Goal: Entertainment & Leisure: Consume media (video, audio)

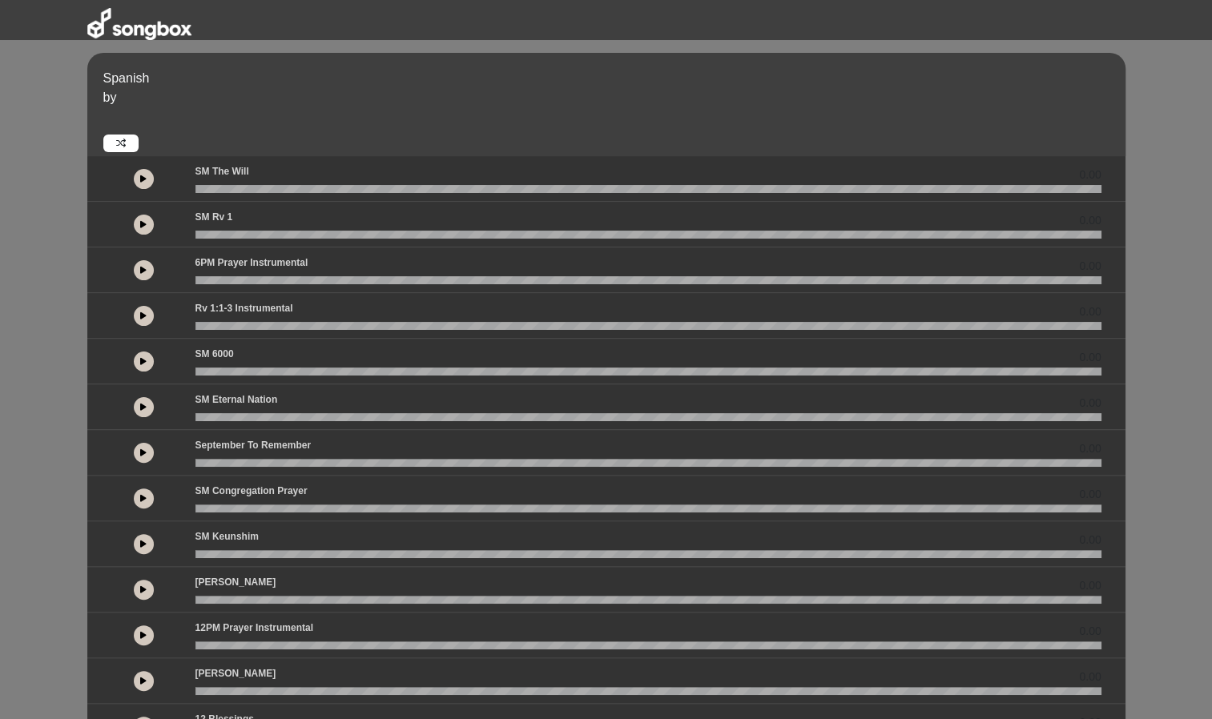
click at [295, 306] on div "Rv 1:1-3 Instrumental 0.00" at bounding box center [648, 311] width 925 height 21
click at [143, 316] on icon at bounding box center [143, 316] width 6 height 8
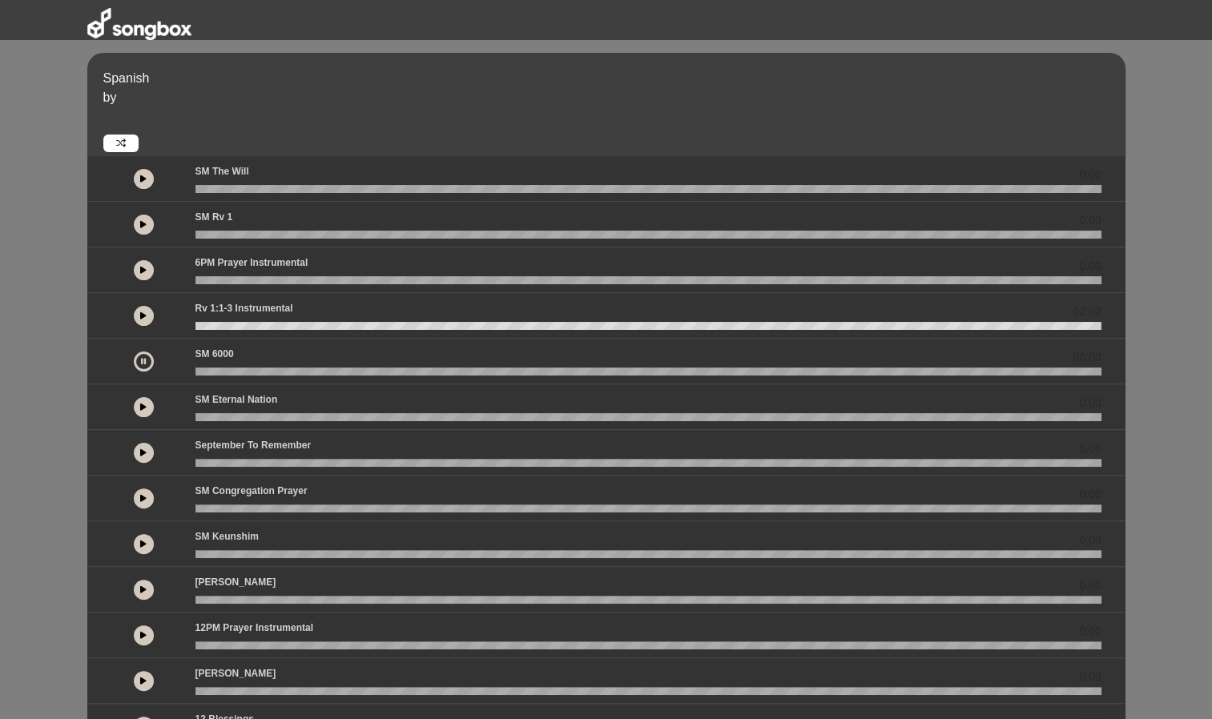
click at [147, 359] on button at bounding box center [144, 362] width 20 height 20
click at [217, 370] on wave at bounding box center [648, 372] width 906 height 8
click at [138, 400] on button at bounding box center [144, 407] width 20 height 20
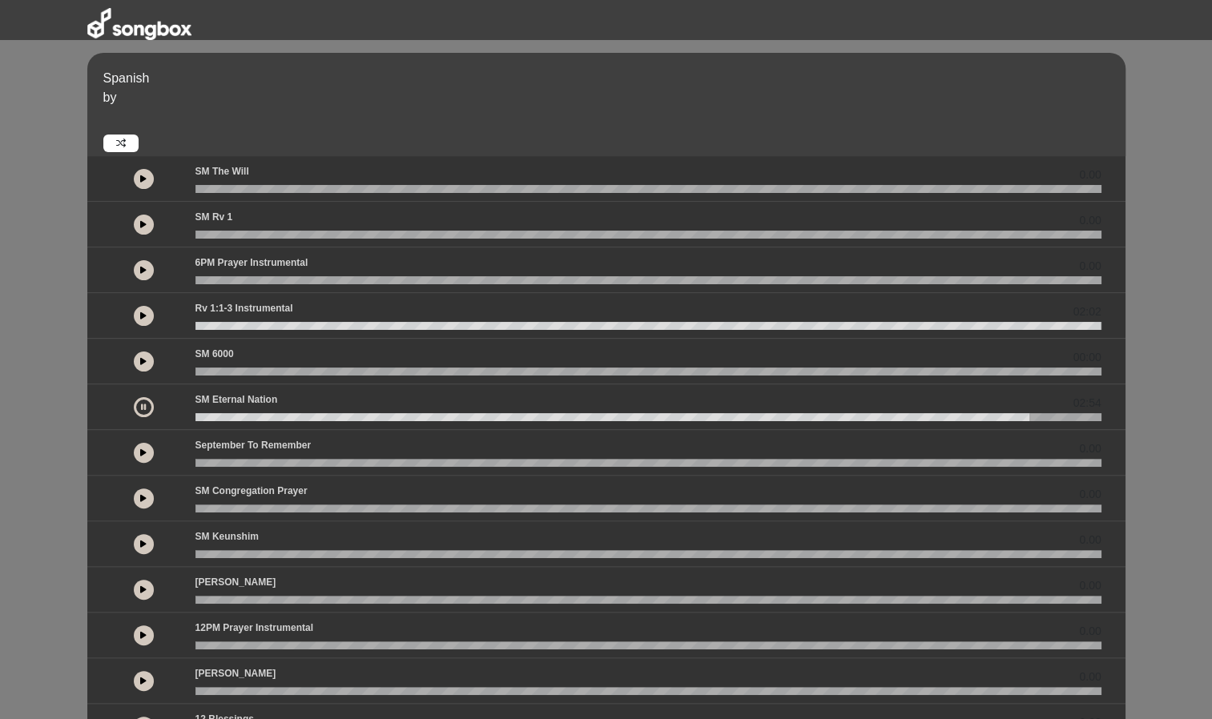
drag, startPoint x: 138, startPoint y: 400, endPoint x: 66, endPoint y: 397, distance: 72.1
click at [66, 397] on div "Spanish by 0.00 0.00 0.00" at bounding box center [606, 470] width 1212 height 834
click at [143, 405] on div at bounding box center [144, 407] width 20 height 20
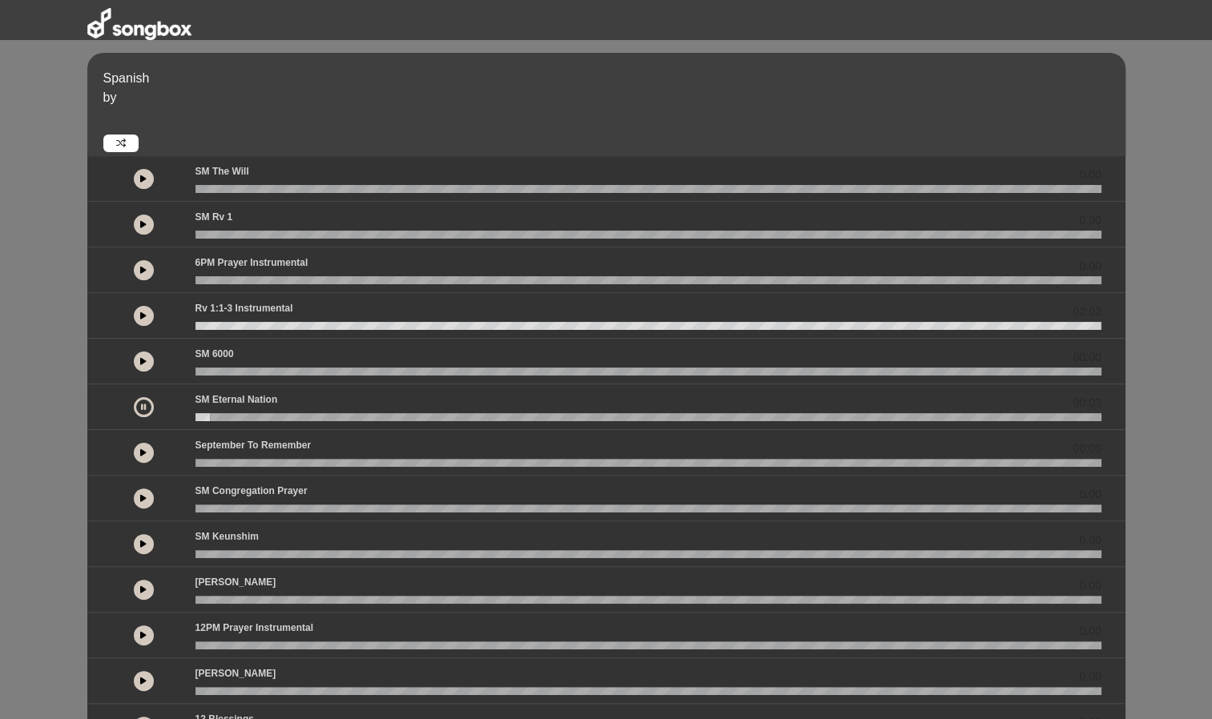
click at [139, 446] on button at bounding box center [144, 453] width 20 height 20
click at [144, 496] on icon at bounding box center [143, 498] width 6 height 8
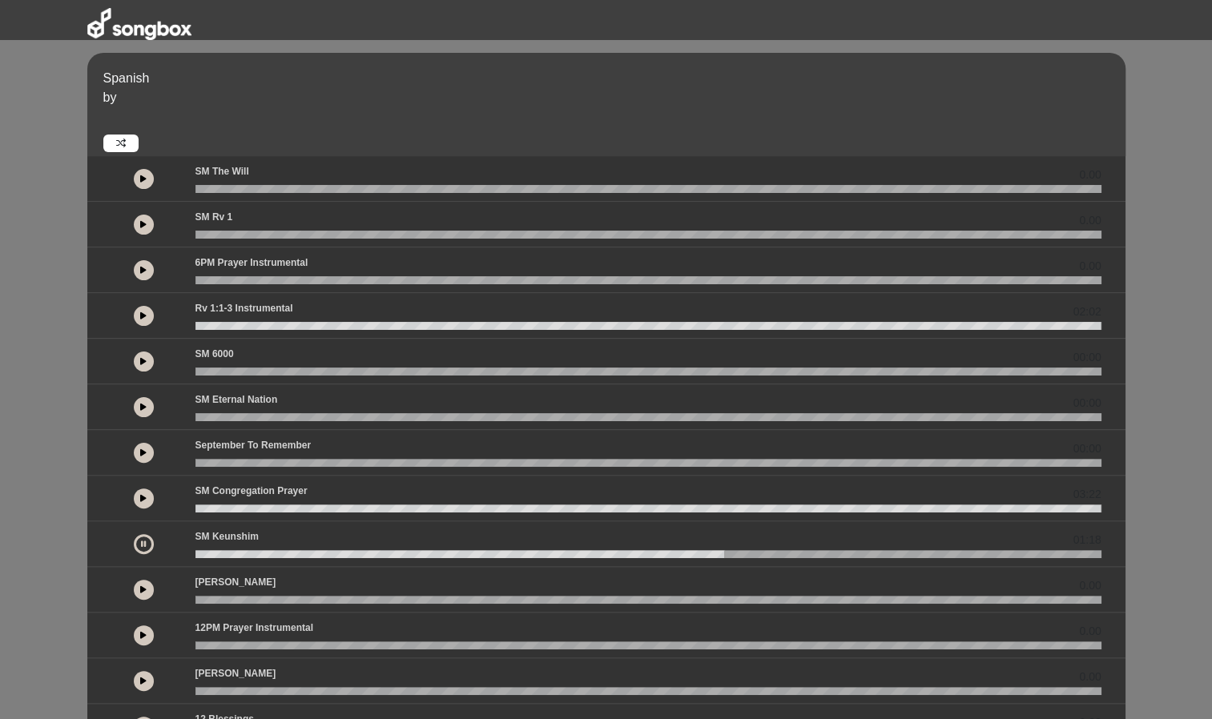
click at [150, 581] on button at bounding box center [144, 590] width 20 height 20
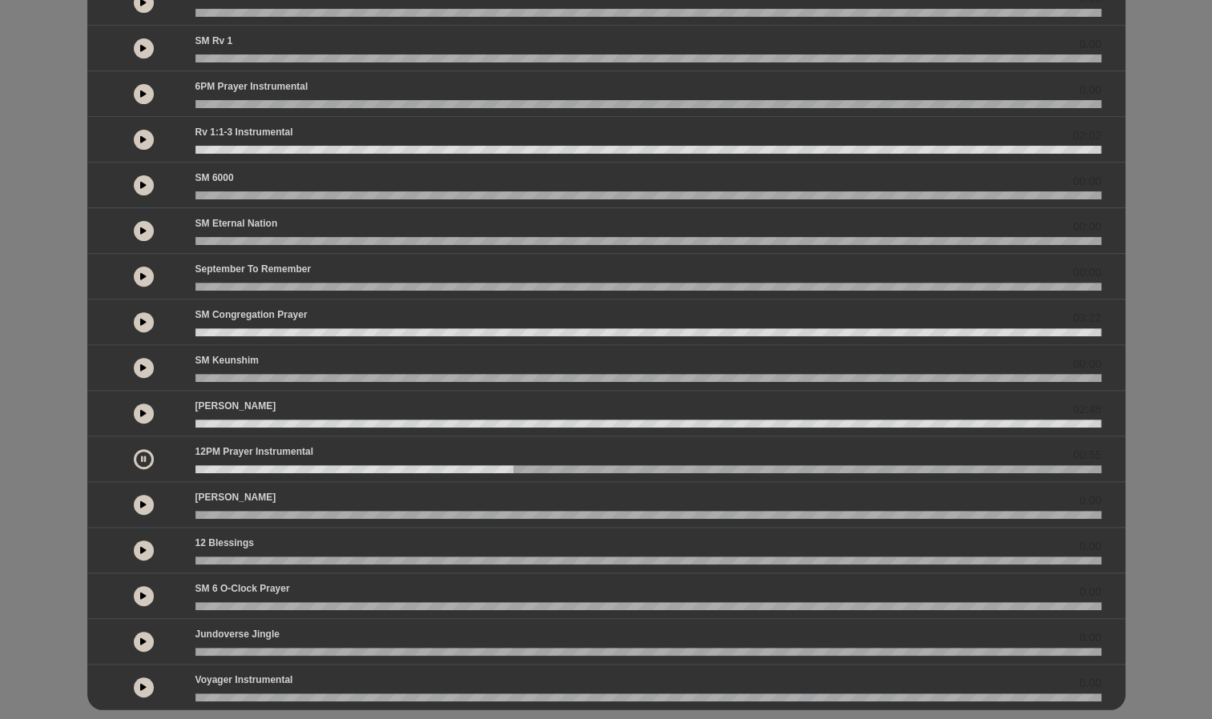
scroll to position [184, 0]
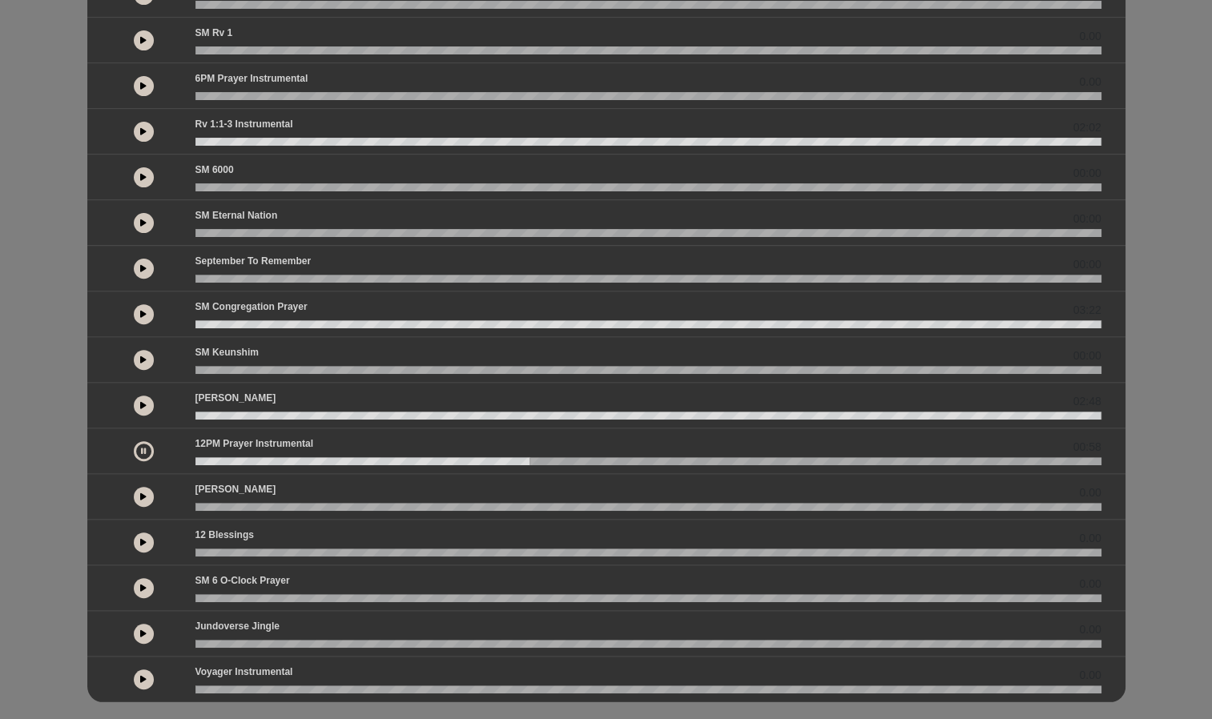
click at [142, 493] on icon at bounding box center [143, 497] width 6 height 8
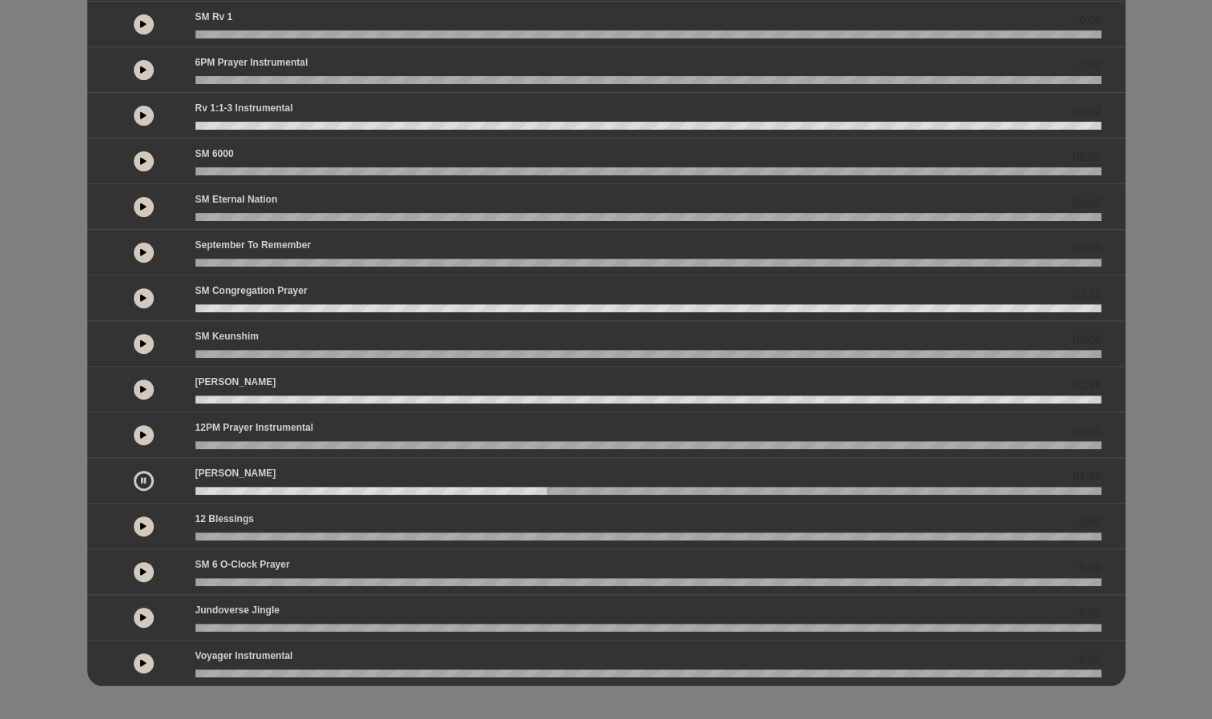
scroll to position [202, 0]
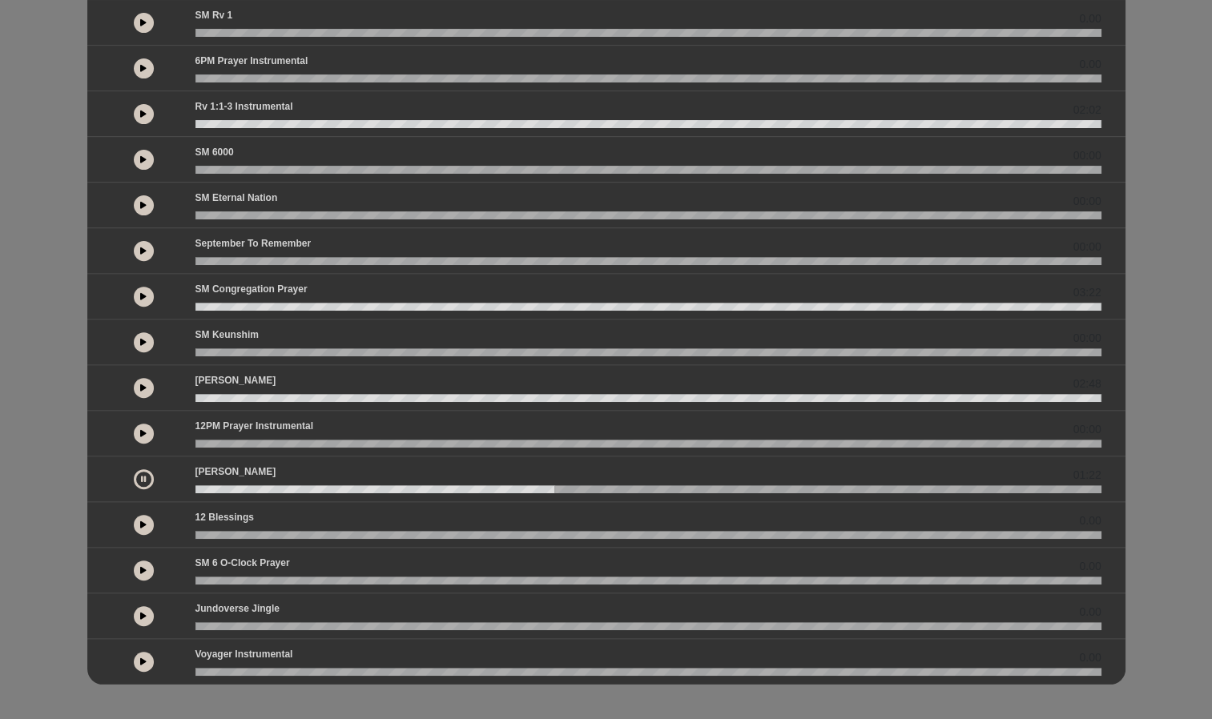
click at [136, 472] on button at bounding box center [144, 479] width 20 height 20
click at [145, 475] on icon at bounding box center [143, 479] width 6 height 8
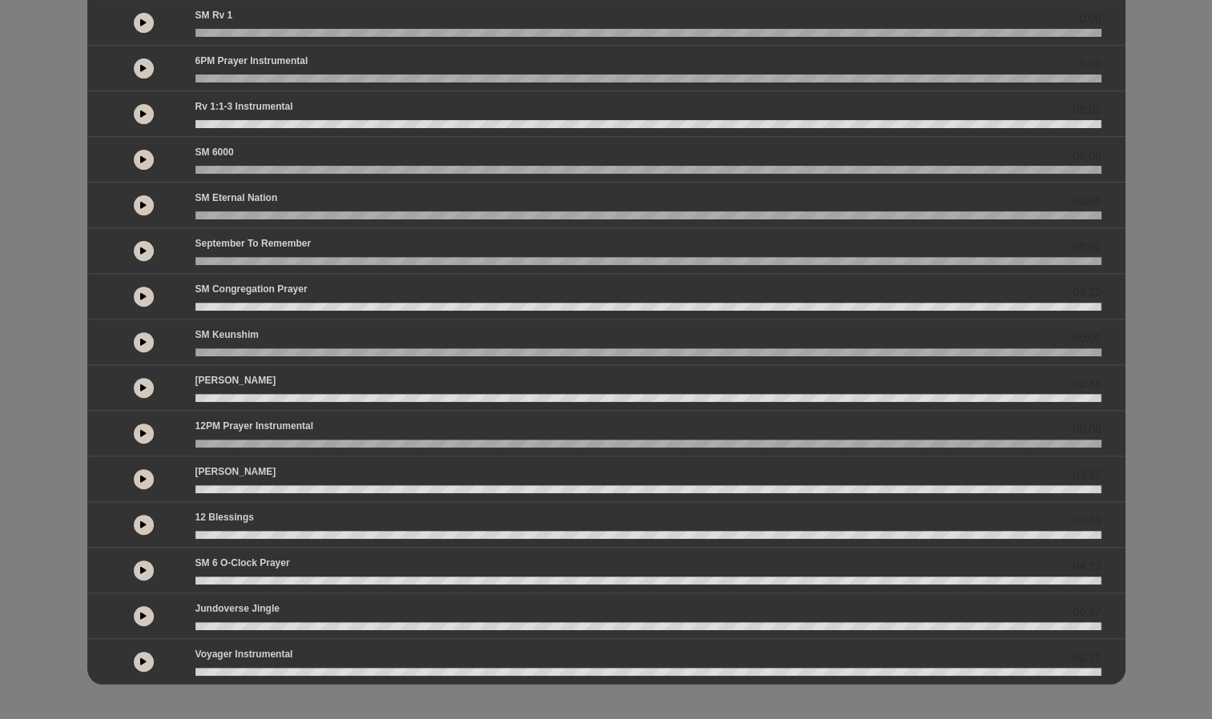
click at [144, 612] on icon at bounding box center [143, 616] width 6 height 8
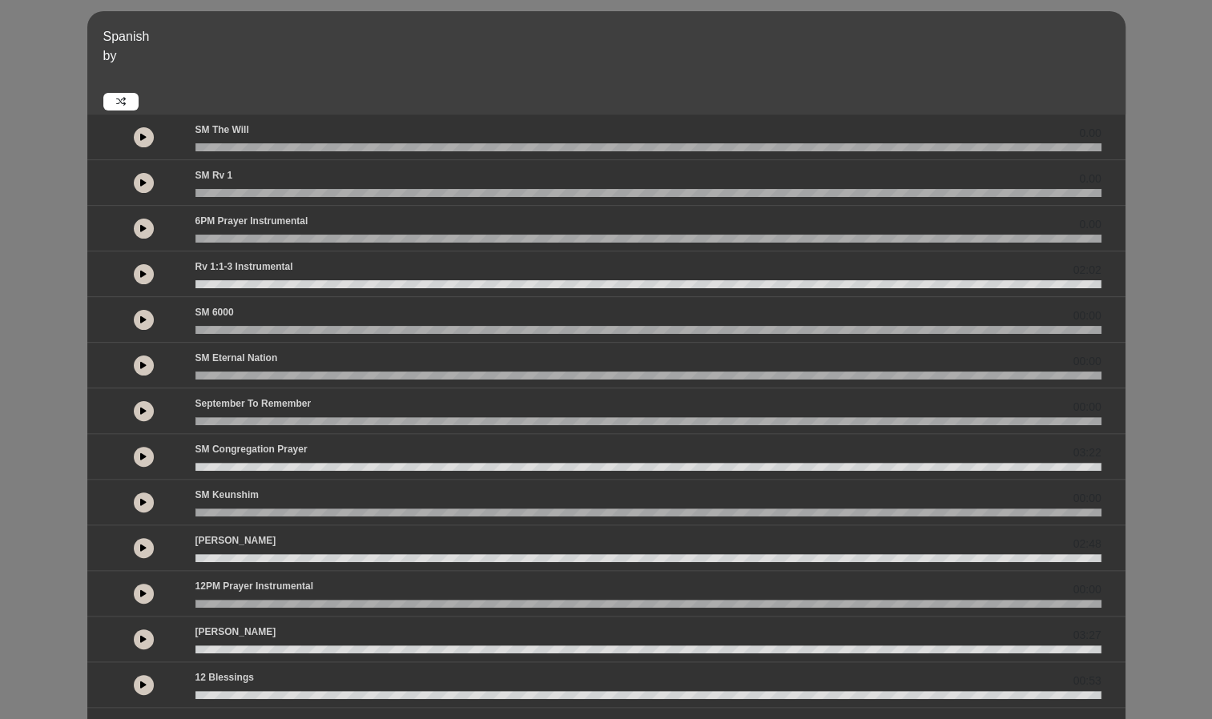
scroll to position [0, 0]
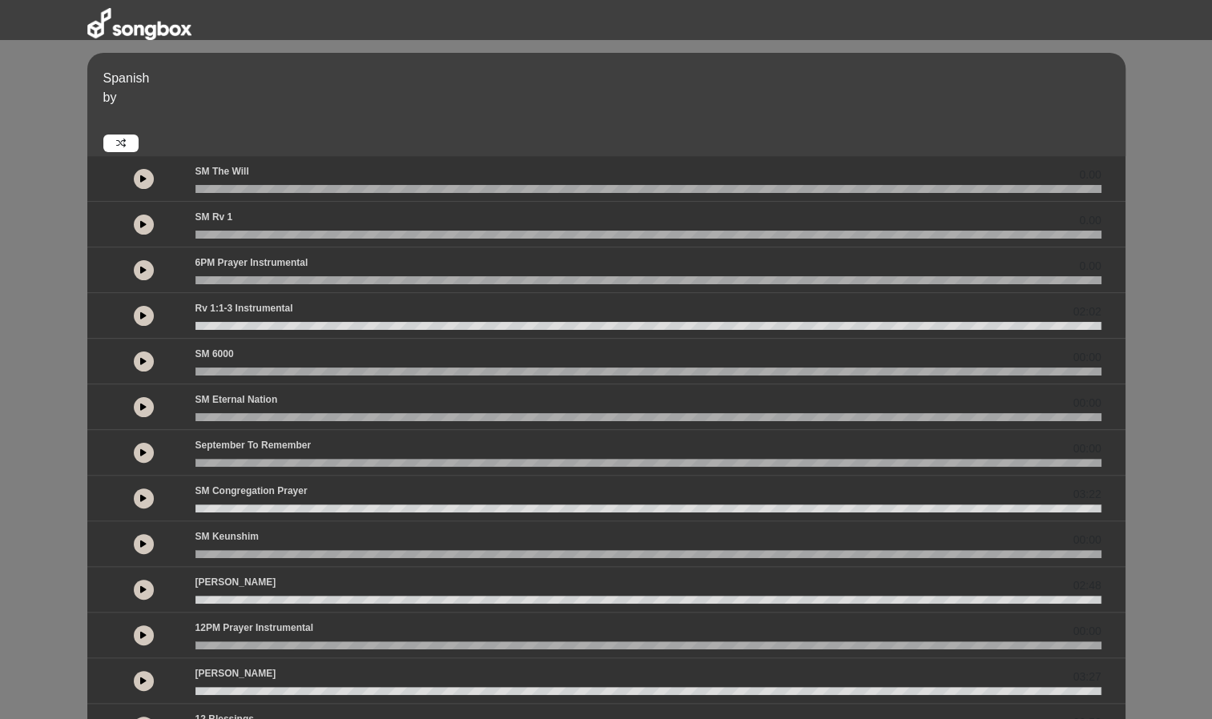
click at [141, 226] on icon at bounding box center [143, 224] width 6 height 8
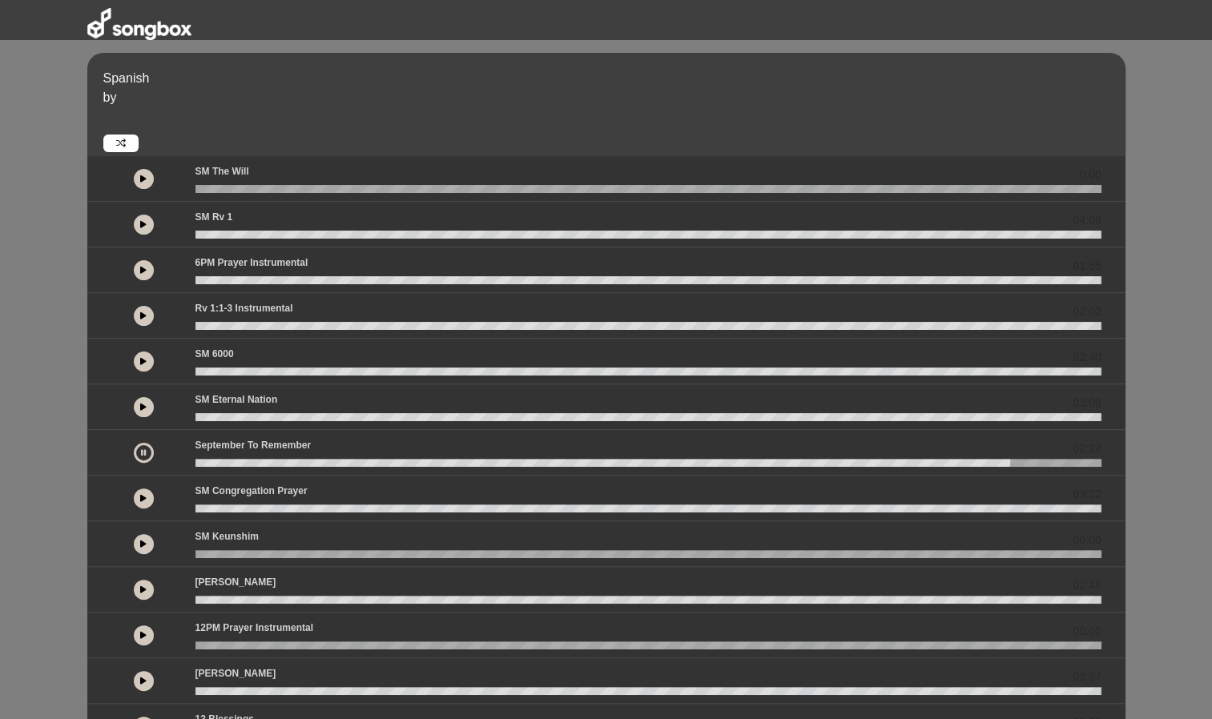
click at [139, 221] on button at bounding box center [144, 225] width 20 height 20
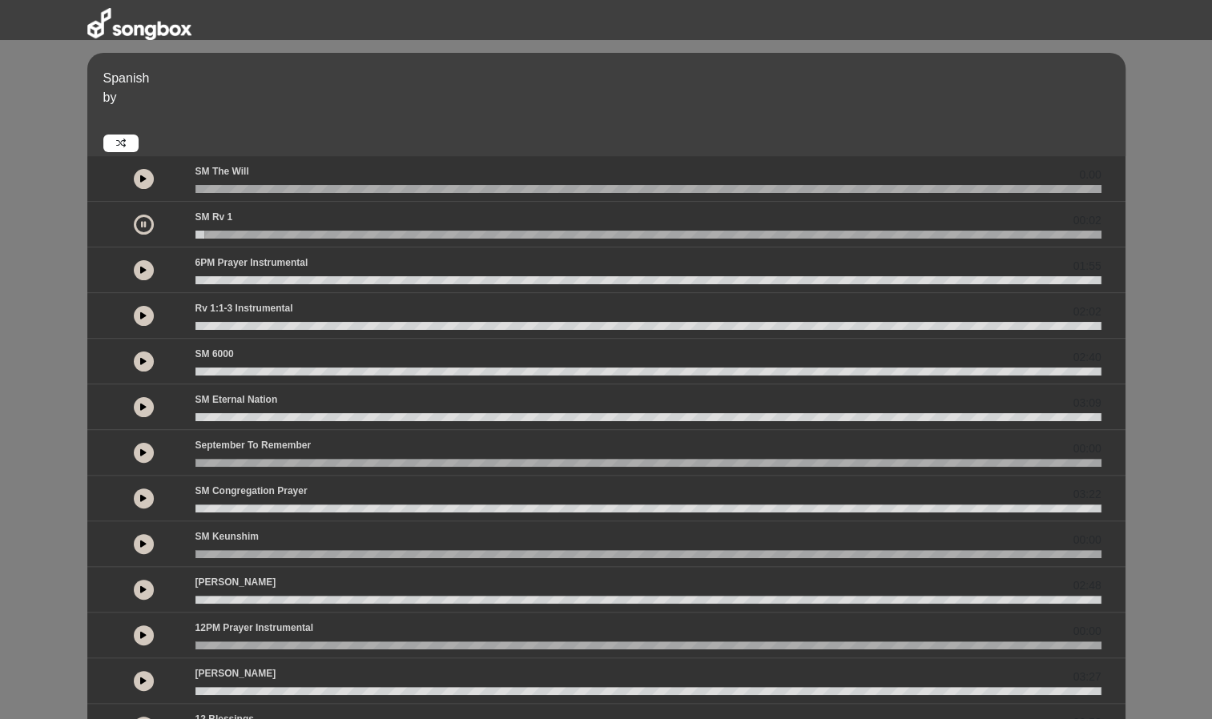
click at [139, 221] on button at bounding box center [144, 225] width 20 height 20
